Goal: Check status: Check status

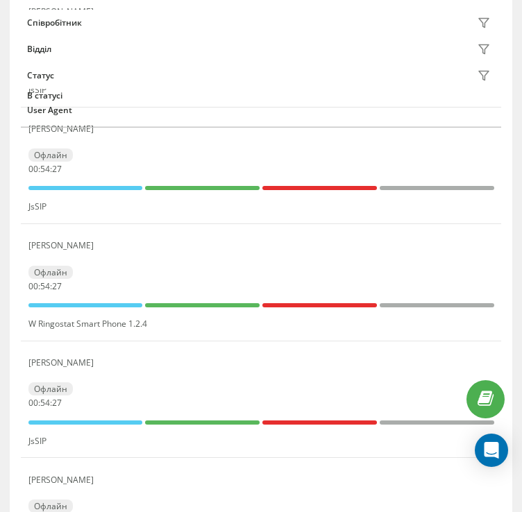
scroll to position [347, 0]
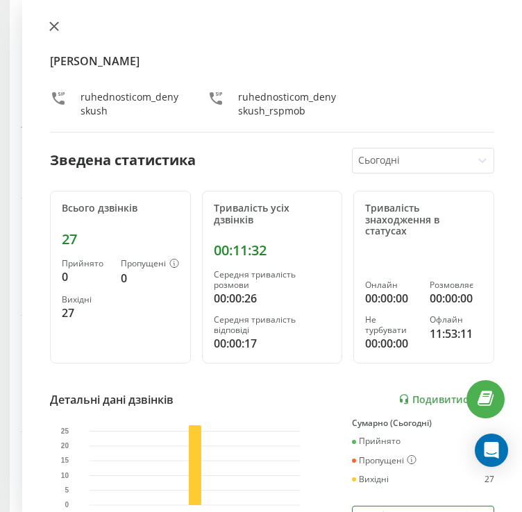
click at [44, 22] on div "[PERSON_NAME] ruhednosticom_denyskush ruhednosticom_denyskush_rspmob Зведена ст…" at bounding box center [271, 256] width 499 height 512
click at [49, 19] on div "[PERSON_NAME] ruhednosticom_denyskush ruhednosticom_denyskush_rspmob Зведена ст…" at bounding box center [271, 256] width 499 height 512
click at [52, 21] on button at bounding box center [54, 27] width 18 height 13
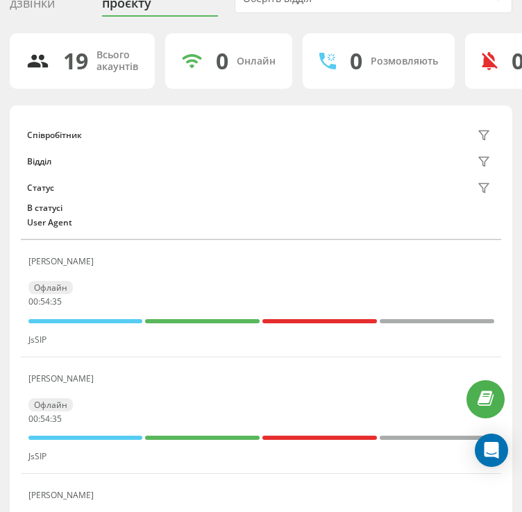
scroll to position [69, 0]
